Goal: Task Accomplishment & Management: Manage account settings

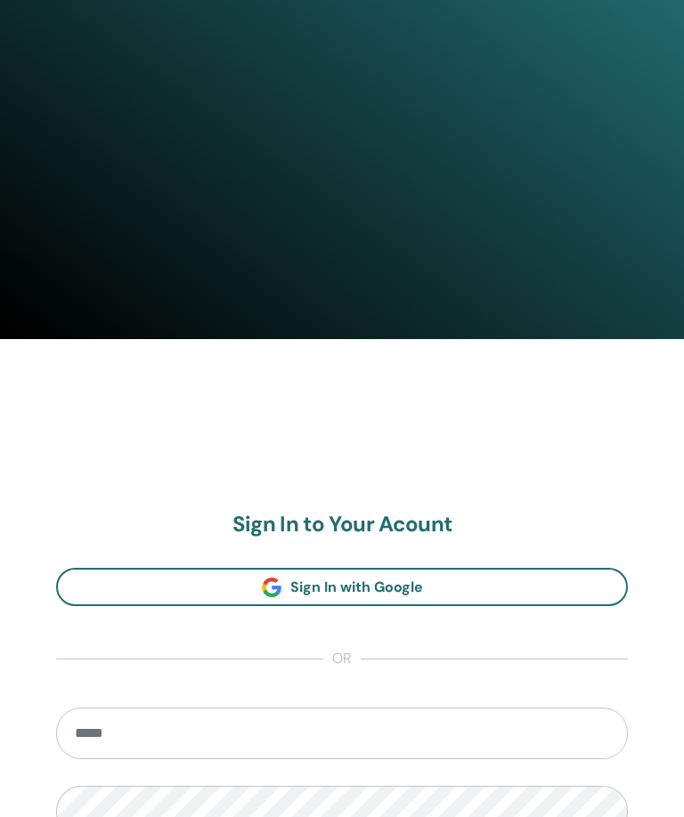
scroll to position [554, 0]
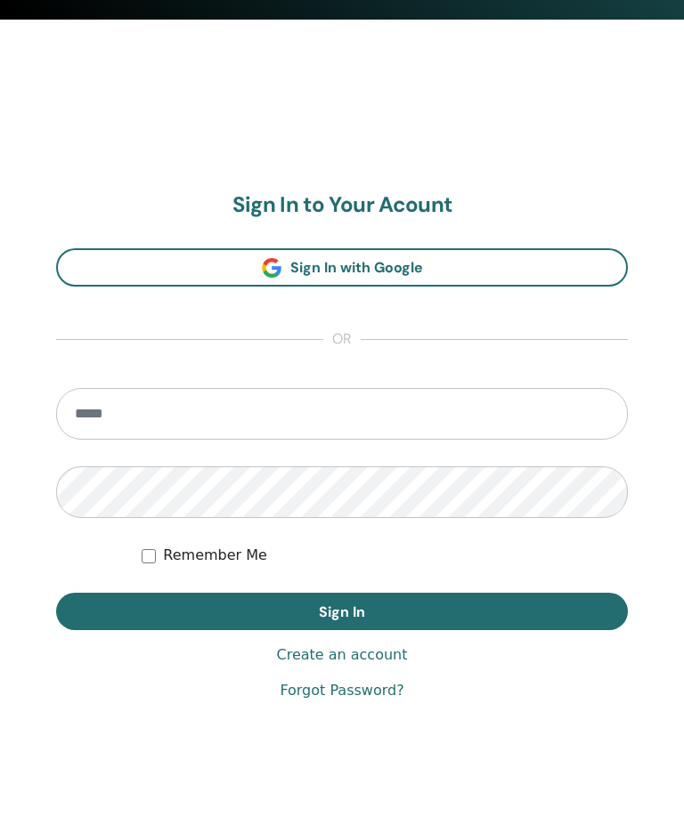
click at [213, 424] on input "email" at bounding box center [342, 416] width 572 height 52
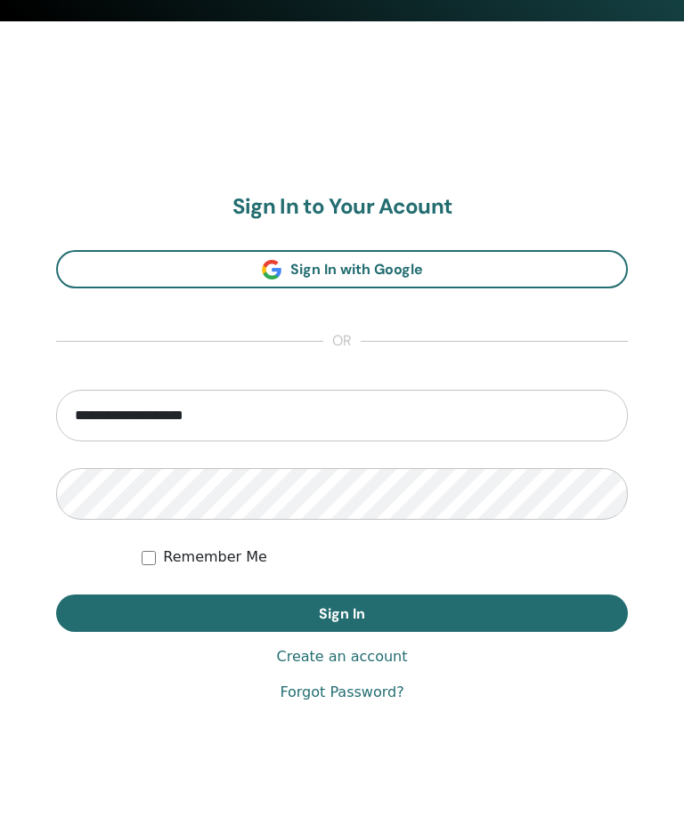
type input "**********"
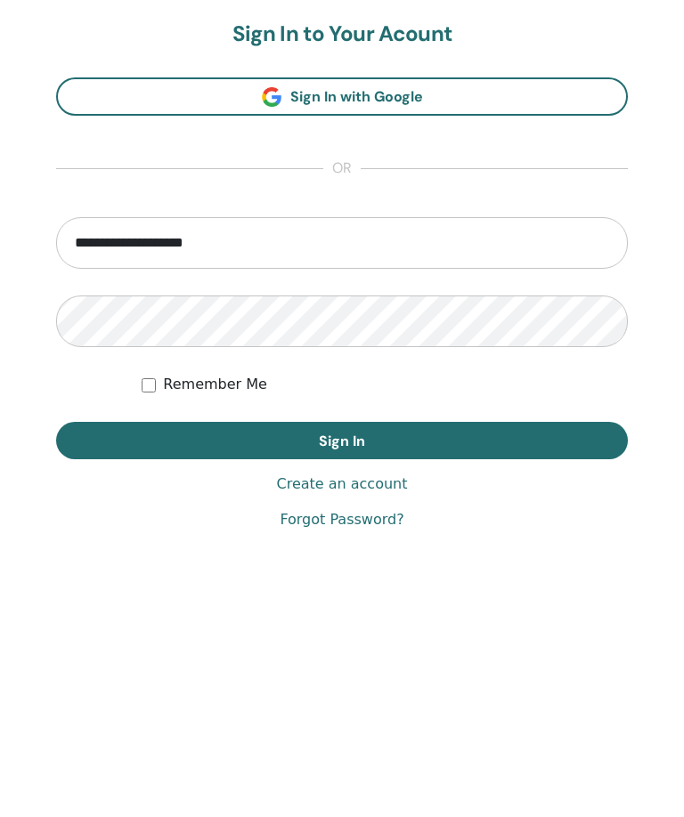
click at [476, 595] on button "Sign In" at bounding box center [342, 613] width 572 height 37
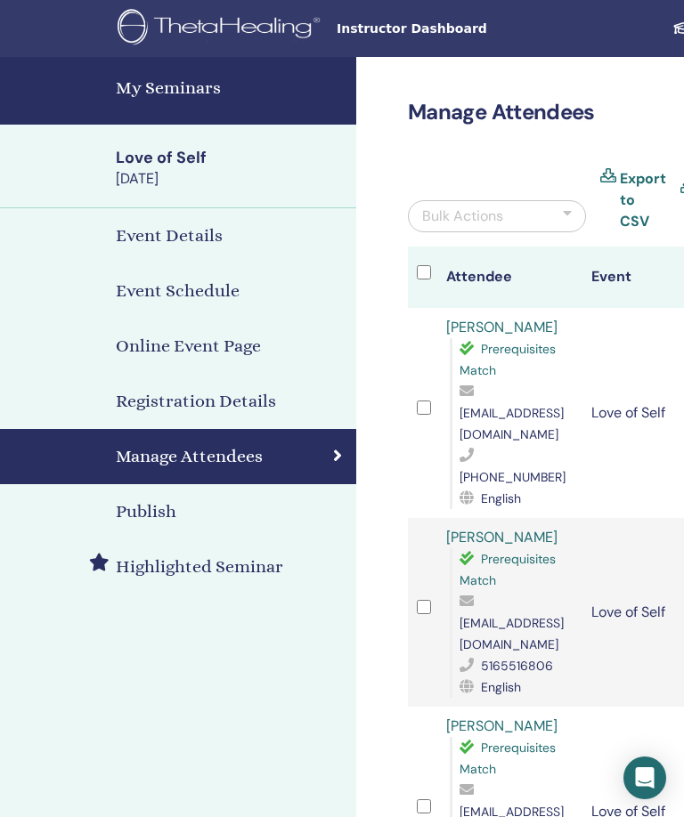
scroll to position [0, 385]
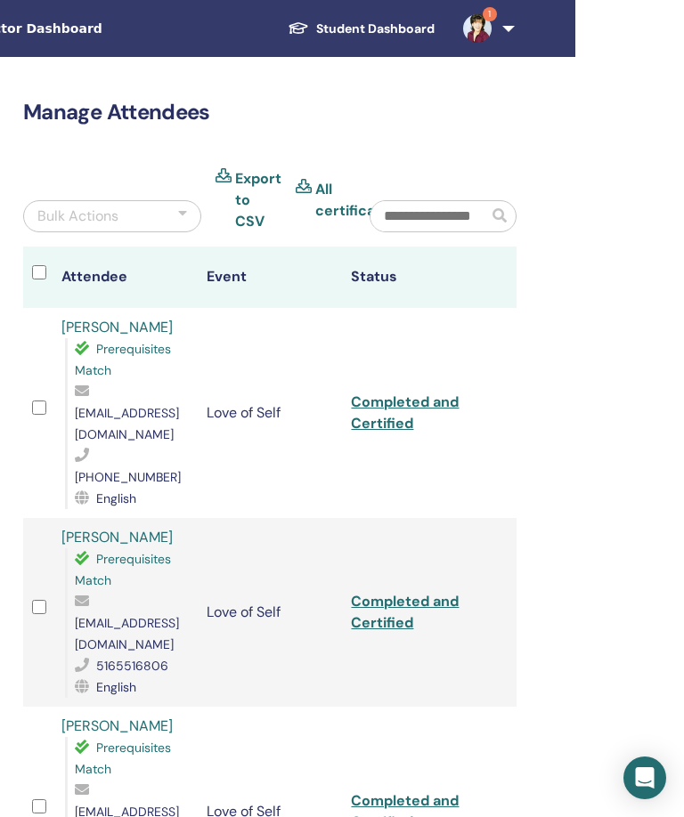
click at [508, 34] on link "1" at bounding box center [485, 28] width 73 height 57
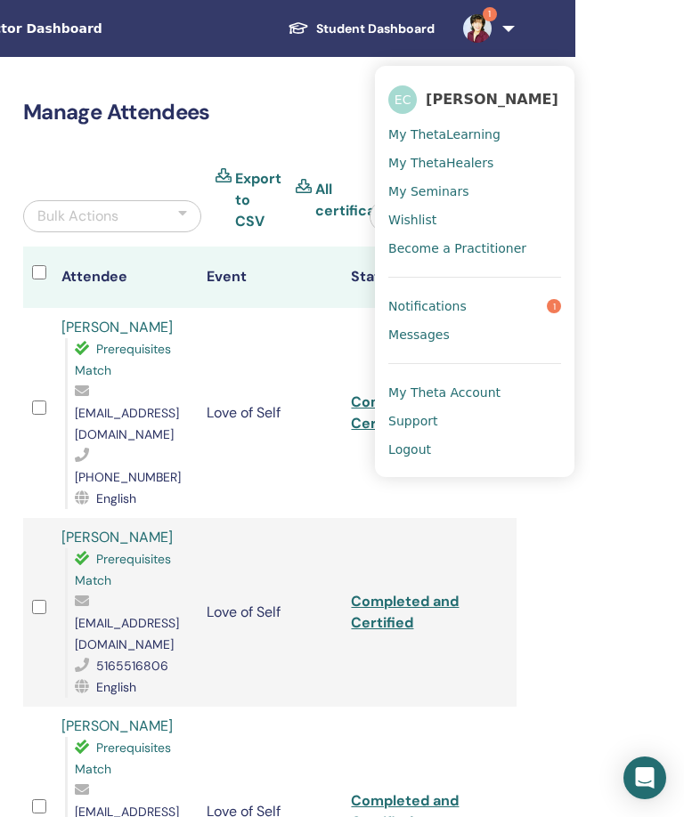
click at [560, 292] on link "Notifications 1" at bounding box center [474, 306] width 173 height 28
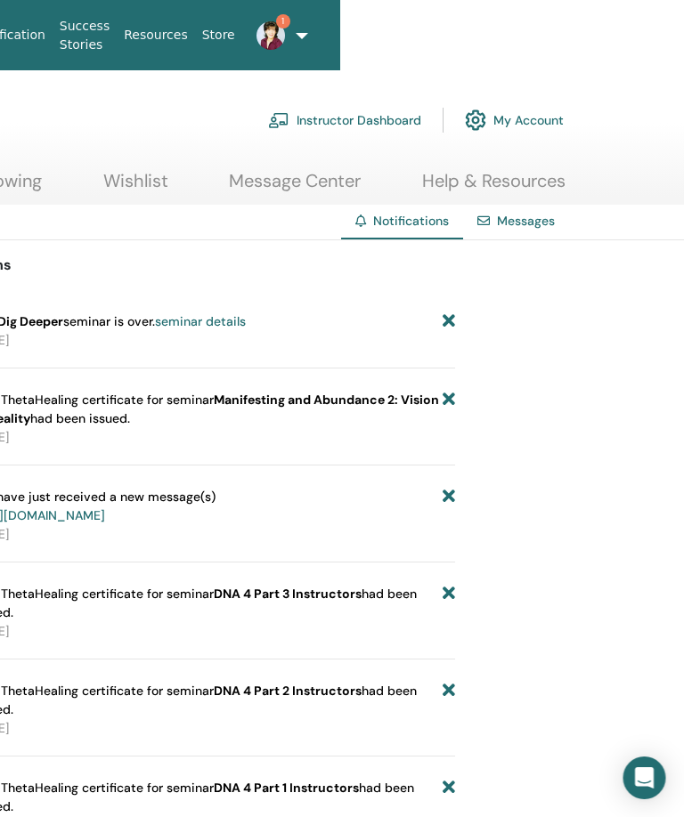
scroll to position [0, 346]
click at [453, 325] on icon at bounding box center [448, 321] width 12 height 19
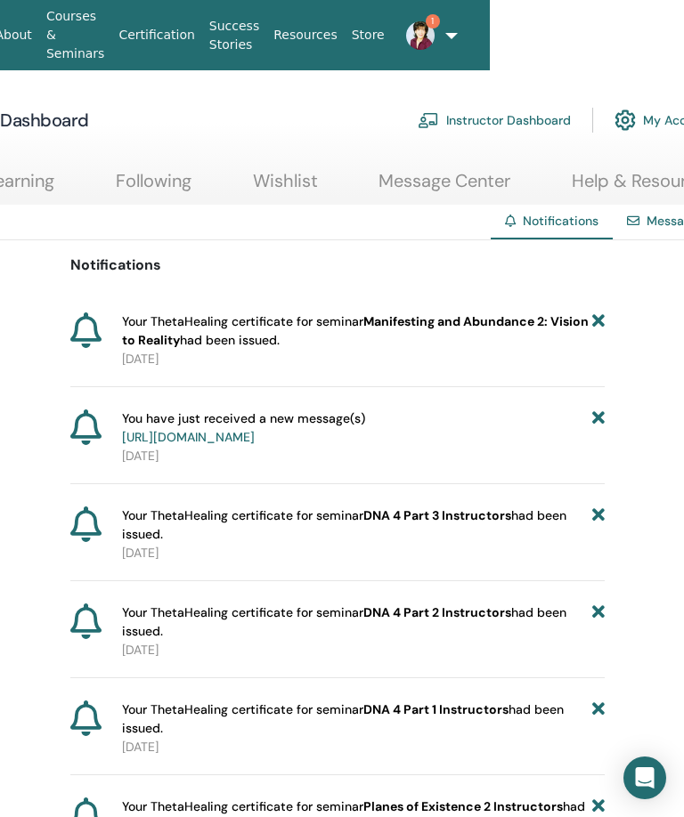
scroll to position [0, 193]
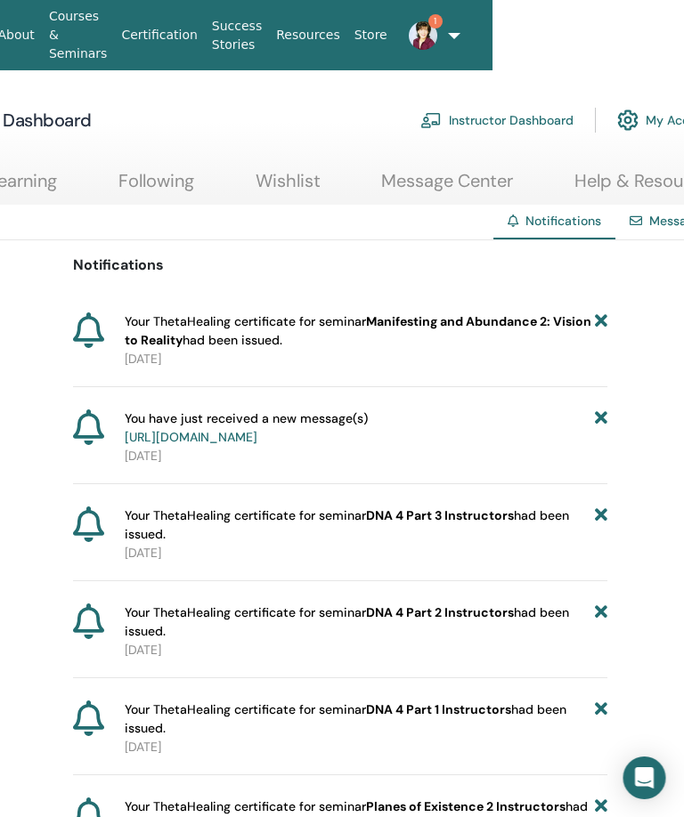
click at [440, 36] on link "1" at bounding box center [417, 35] width 45 height 57
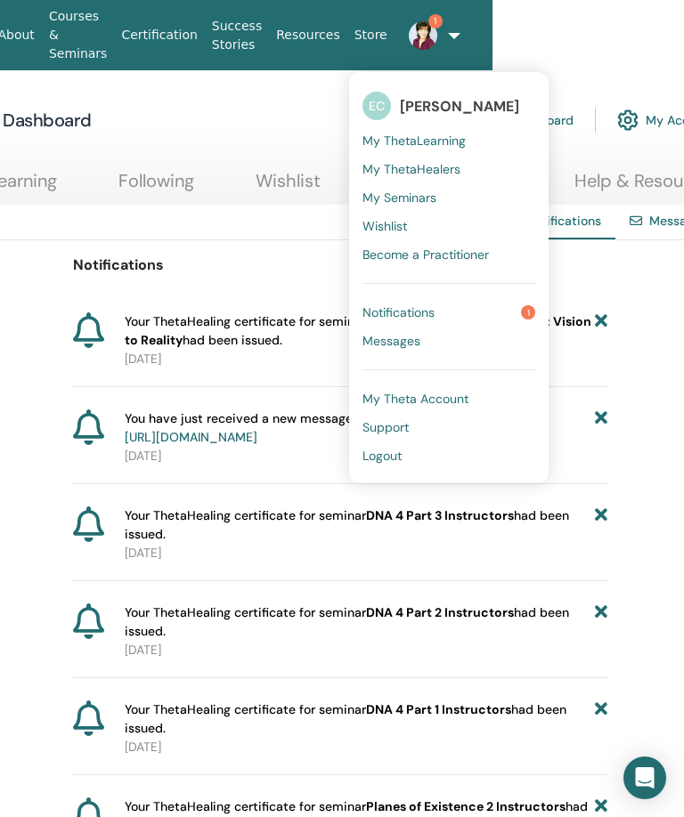
click at [449, 339] on link "Messages" at bounding box center [448, 341] width 173 height 28
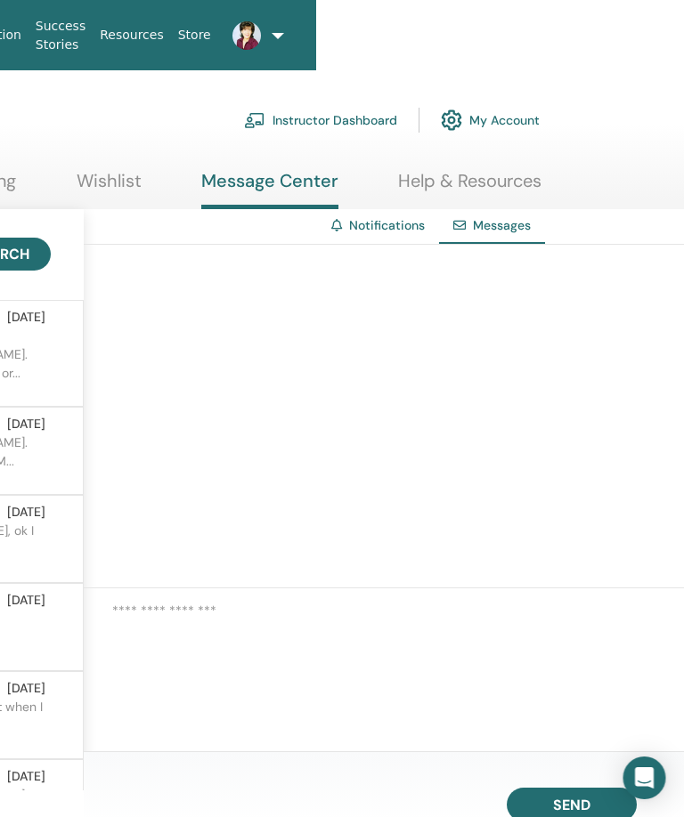
scroll to position [0, 371]
click at [262, 38] on link at bounding box center [239, 35] width 45 height 57
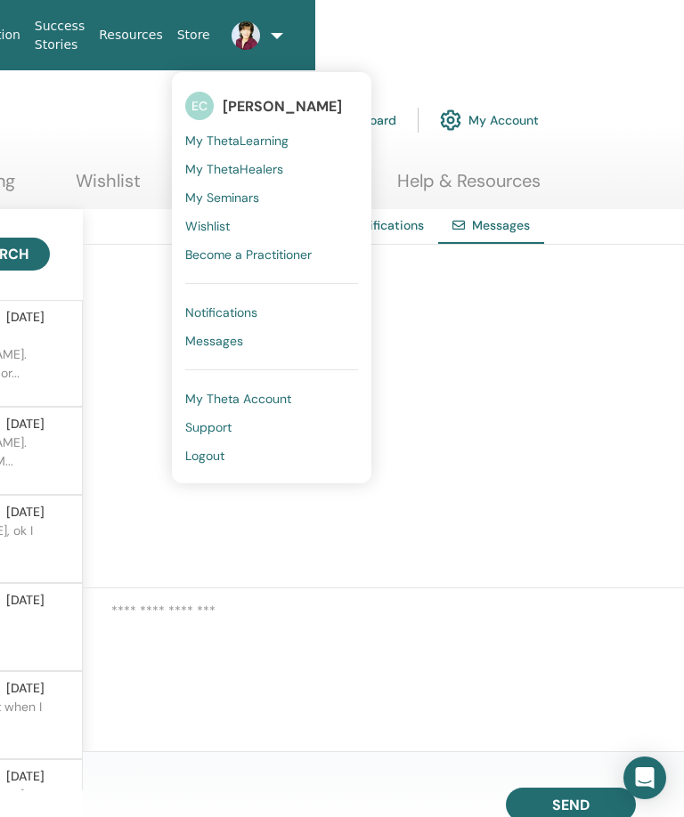
click at [231, 456] on link "Logout" at bounding box center [271, 456] width 173 height 28
